Goal: Information Seeking & Learning: Learn about a topic

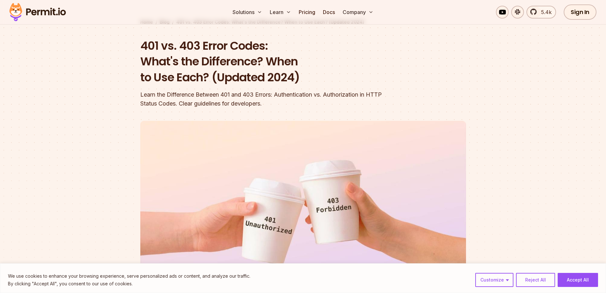
scroll to position [64, 0]
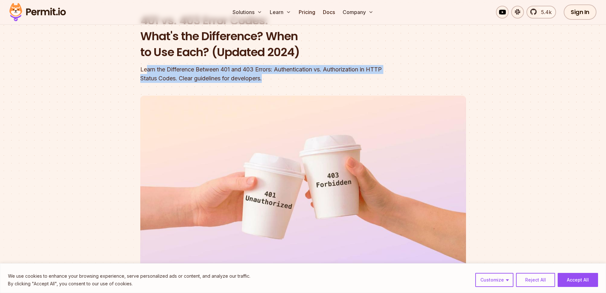
drag, startPoint x: 146, startPoint y: 67, endPoint x: 255, endPoint y: 76, distance: 108.9
click at [309, 82] on div "Learn the Difference Between 401 and 403 Errors: Authentication vs. Authorizati…" at bounding box center [262, 74] width 244 height 18
click at [234, 76] on div "Learn the Difference Between 401 and 403 Errors: Authentication vs. Authorizati…" at bounding box center [262, 74] width 244 height 18
drag, startPoint x: 196, startPoint y: 73, endPoint x: 275, endPoint y: 80, distance: 79.6
click at [275, 80] on div "Learn the Difference Between 401 and 403 Errors: Authentication vs. Authorizati…" at bounding box center [262, 74] width 244 height 18
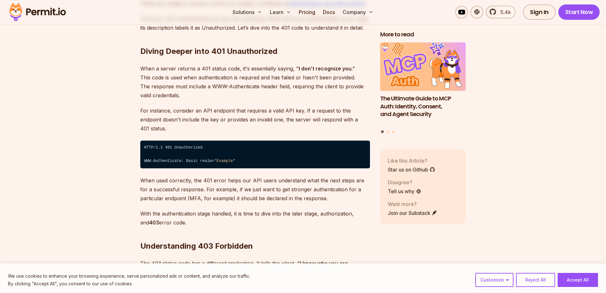
scroll to position [955, 0]
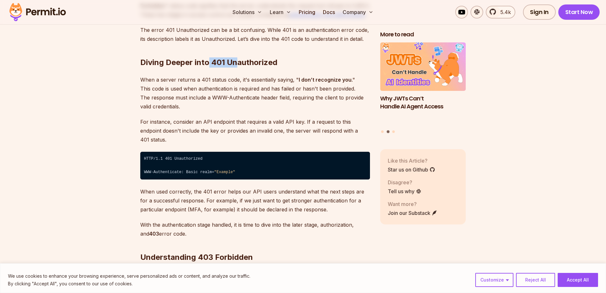
drag, startPoint x: 209, startPoint y: 61, endPoint x: 237, endPoint y: 64, distance: 27.9
click at [237, 64] on h2 "Diving Deeper into 401 Unauthorized" at bounding box center [255, 50] width 230 height 36
click at [270, 65] on h2 "Diving Deeper into 401 Unauthorized" at bounding box center [255, 50] width 230 height 36
drag, startPoint x: 237, startPoint y: 59, endPoint x: 212, endPoint y: 60, distance: 25.5
click at [212, 60] on h2 "Diving Deeper into 401 Unauthorized" at bounding box center [255, 50] width 230 height 36
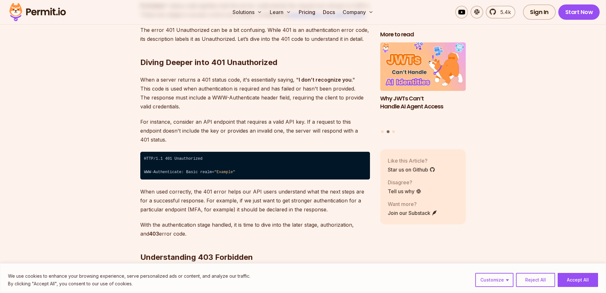
click at [208, 67] on h2 "Diving Deeper into 401 Unauthorized" at bounding box center [255, 50] width 230 height 36
drag, startPoint x: 211, startPoint y: 62, endPoint x: 275, endPoint y: 61, distance: 64.3
click at [275, 61] on h2 "Diving Deeper into 401 Unauthorized" at bounding box center [255, 50] width 230 height 36
click at [279, 61] on h2 "Diving Deeper into 401 Unauthorized" at bounding box center [255, 50] width 230 height 36
drag, startPoint x: 282, startPoint y: 62, endPoint x: 212, endPoint y: 61, distance: 70.7
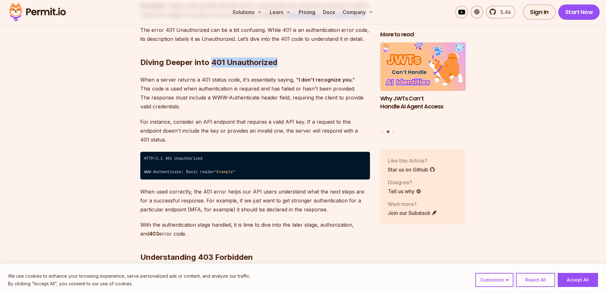
click at [212, 61] on h2 "Diving Deeper into 401 Unauthorized" at bounding box center [255, 50] width 230 height 36
drag, startPoint x: 211, startPoint y: 61, endPoint x: 277, endPoint y: 63, distance: 65.3
click at [277, 63] on h2 "Diving Deeper into 401 Unauthorized" at bounding box center [255, 50] width 230 height 36
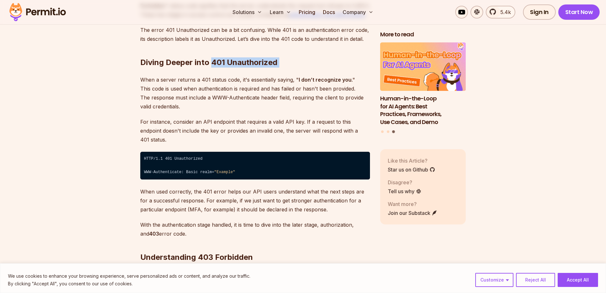
click at [286, 63] on h2 "Diving Deeper into 401 Unauthorized" at bounding box center [255, 50] width 230 height 36
